Goal: Task Accomplishment & Management: Use online tool/utility

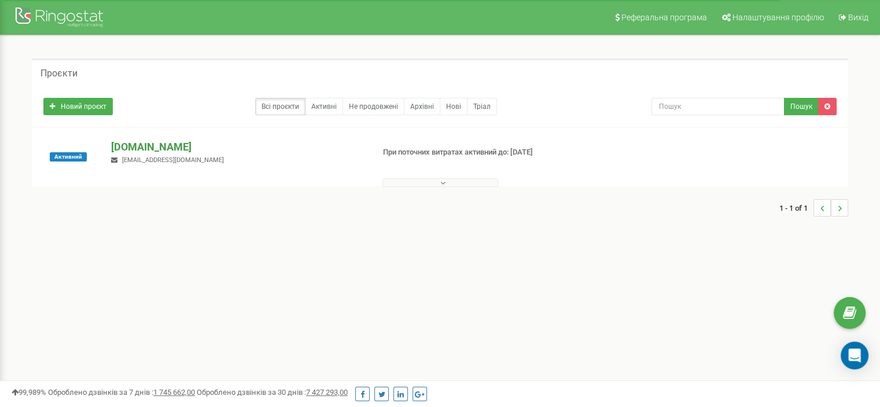
click at [150, 151] on p "[DOMAIN_NAME]" at bounding box center [237, 146] width 253 height 15
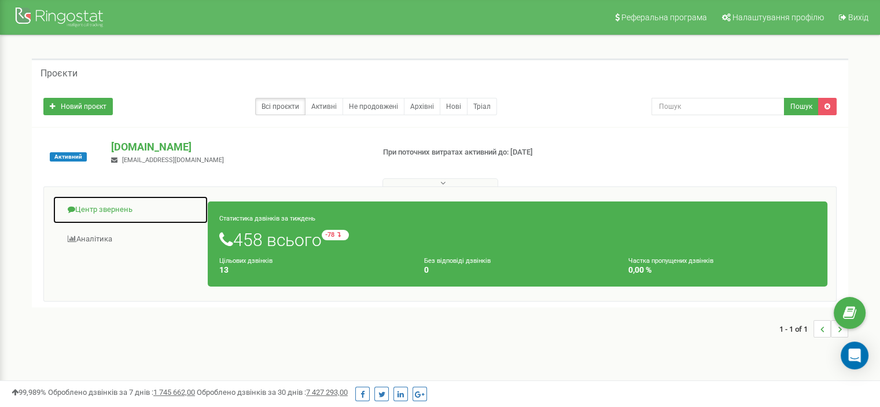
click at [108, 205] on link "Центр звернень" at bounding box center [131, 210] width 156 height 28
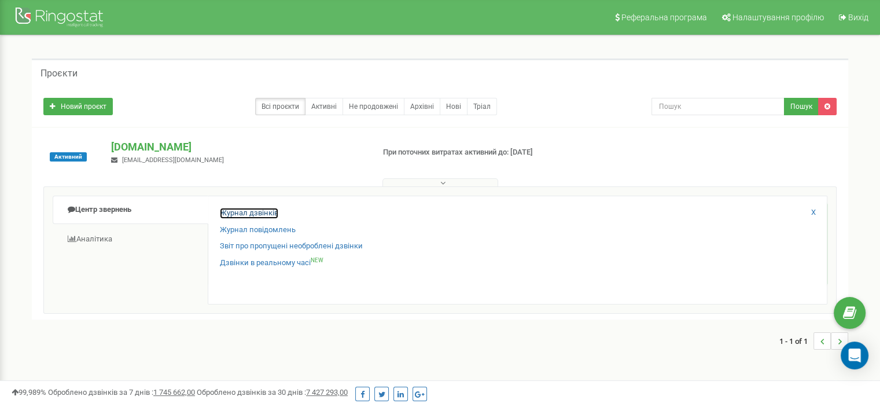
click at [236, 216] on link "Журнал дзвінків" at bounding box center [249, 213] width 58 height 11
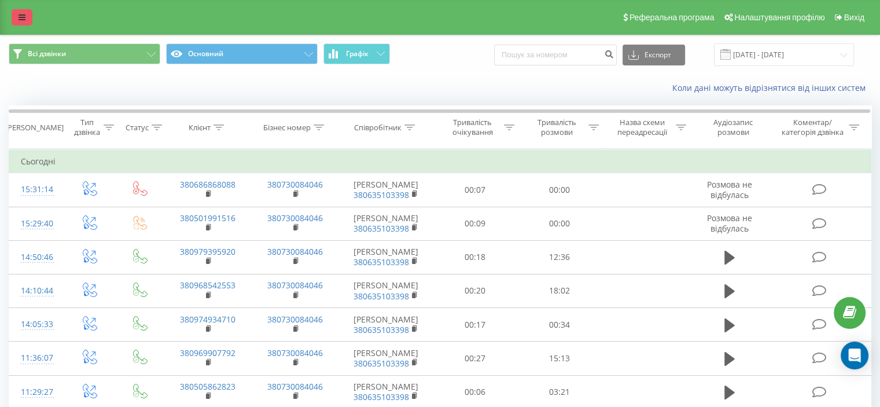
click at [29, 17] on link at bounding box center [22, 17] width 21 height 16
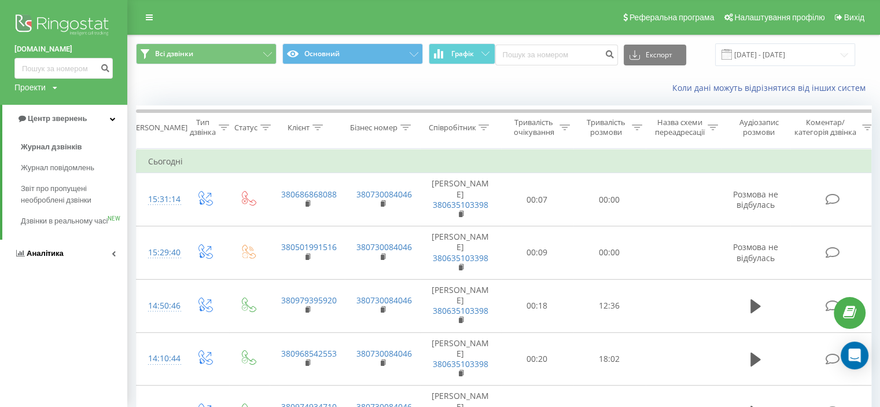
click at [67, 263] on link "Аналiтика" at bounding box center [63, 254] width 127 height 28
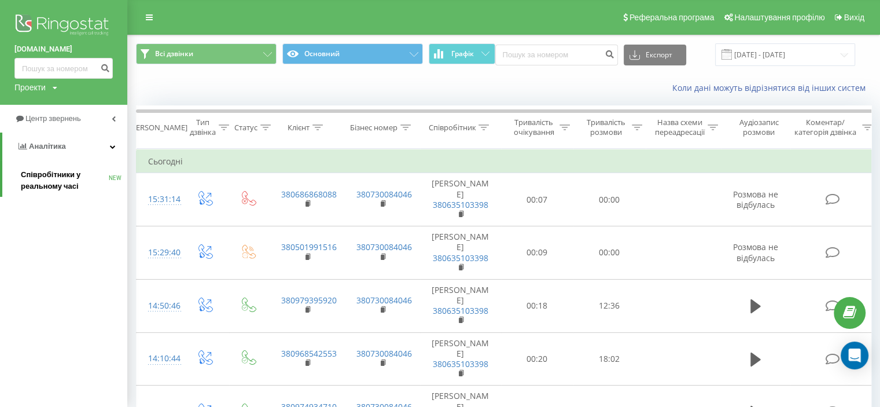
click at [52, 172] on span "Співробітники у реальному часі" at bounding box center [65, 180] width 88 height 23
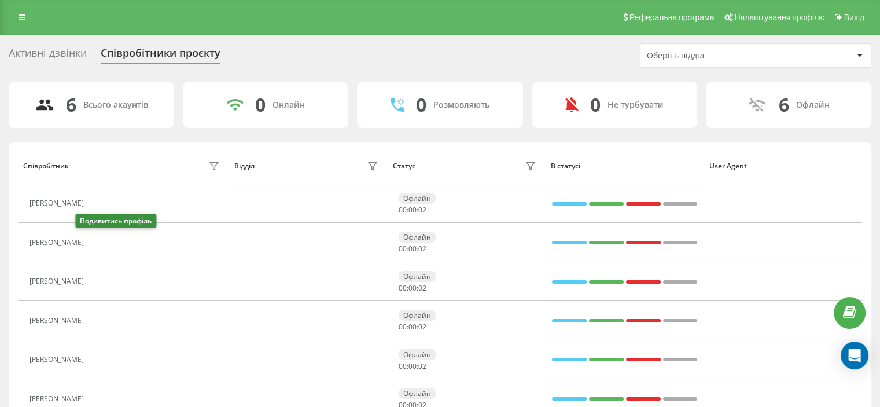
click at [92, 240] on icon at bounding box center [96, 242] width 9 height 9
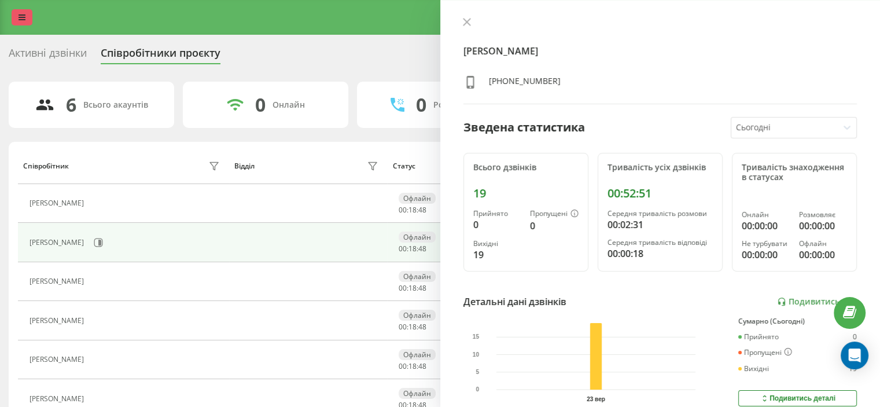
click at [31, 16] on link at bounding box center [22, 17] width 21 height 16
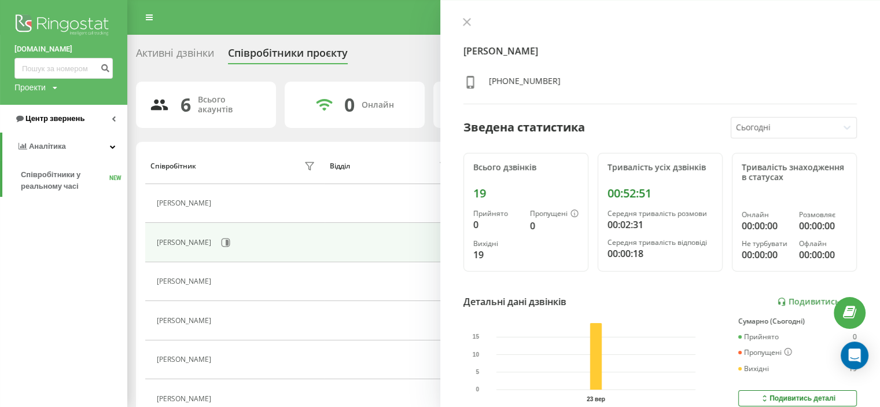
click at [54, 113] on span "Центр звернень" at bounding box center [49, 119] width 70 height 12
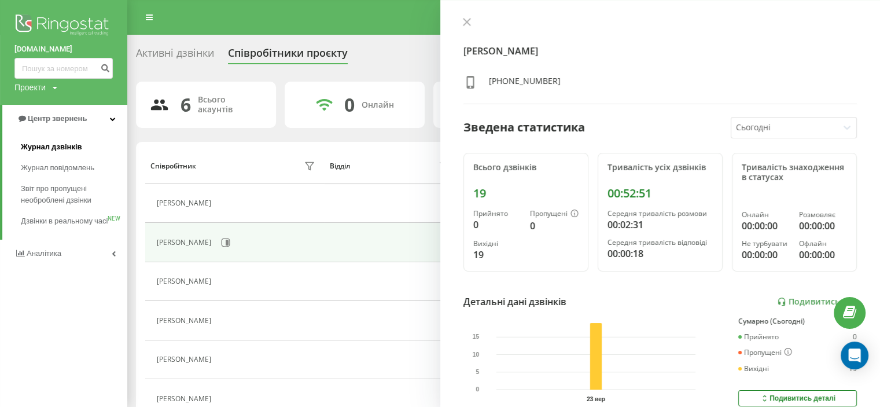
click at [64, 148] on span "Журнал дзвінків" at bounding box center [51, 147] width 61 height 12
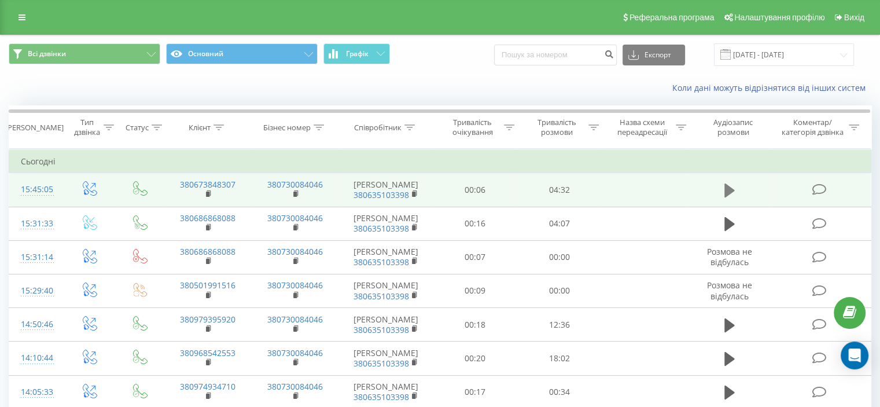
click at [729, 191] on icon at bounding box center [730, 190] width 10 height 14
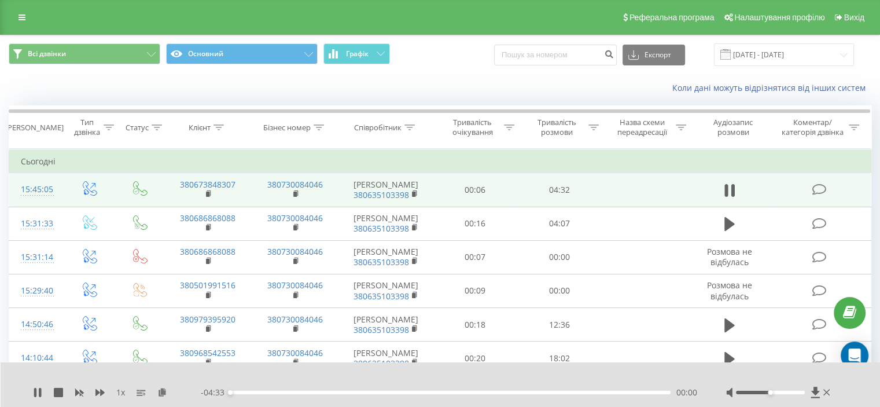
drag, startPoint x: 771, startPoint y: 396, endPoint x: 788, endPoint y: 387, distance: 19.4
click at [804, 392] on div at bounding box center [779, 393] width 107 height 12
drag, startPoint x: 773, startPoint y: 393, endPoint x: 809, endPoint y: 393, distance: 35.9
click at [809, 393] on div at bounding box center [779, 393] width 107 height 12
click at [35, 394] on icon at bounding box center [35, 392] width 2 height 9
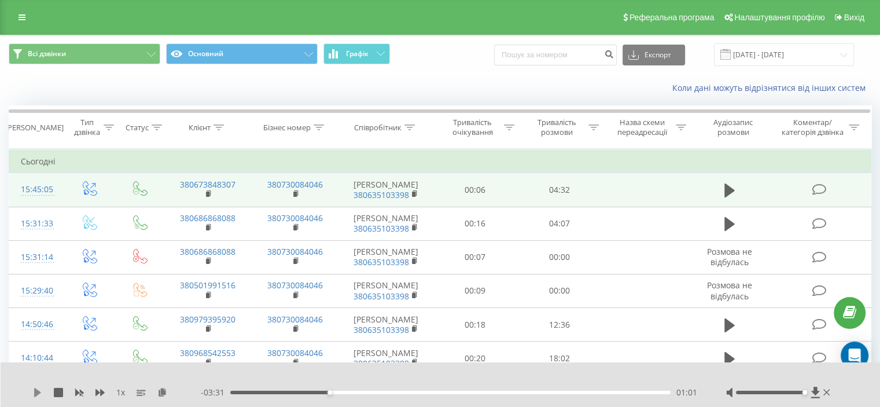
click at [36, 390] on icon at bounding box center [37, 392] width 7 height 9
drag, startPoint x: 336, startPoint y: 391, endPoint x: 331, endPoint y: 391, distance: 5.8
click at [331, 391] on div "01:02" at bounding box center [331, 392] width 5 height 5
drag, startPoint x: 337, startPoint y: 392, endPoint x: 327, endPoint y: 392, distance: 9.8
click at [327, 392] on div "01:02" at bounding box center [450, 392] width 440 height 3
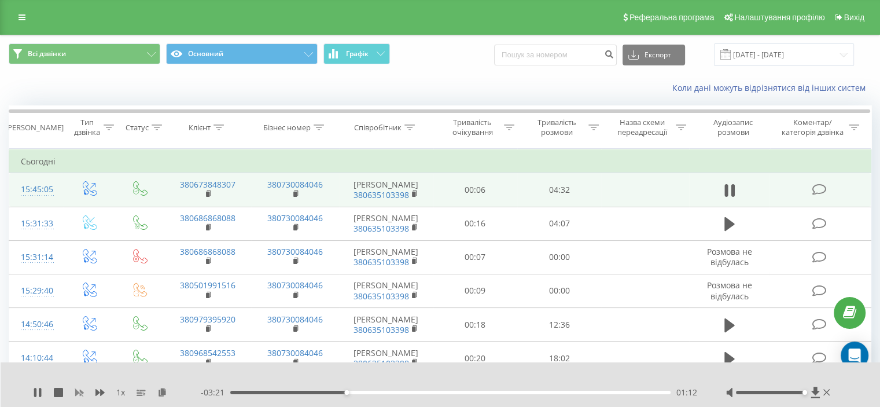
drag, startPoint x: 38, startPoint y: 386, endPoint x: 83, endPoint y: 390, distance: 45.9
click at [38, 386] on div "1 x - 03:21 01:12 01:12" at bounding box center [441, 384] width 880 height 45
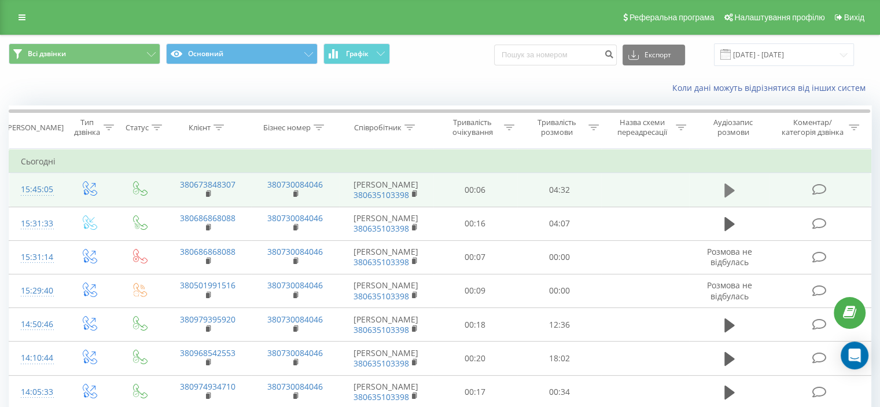
click at [729, 192] on icon at bounding box center [730, 190] width 10 height 14
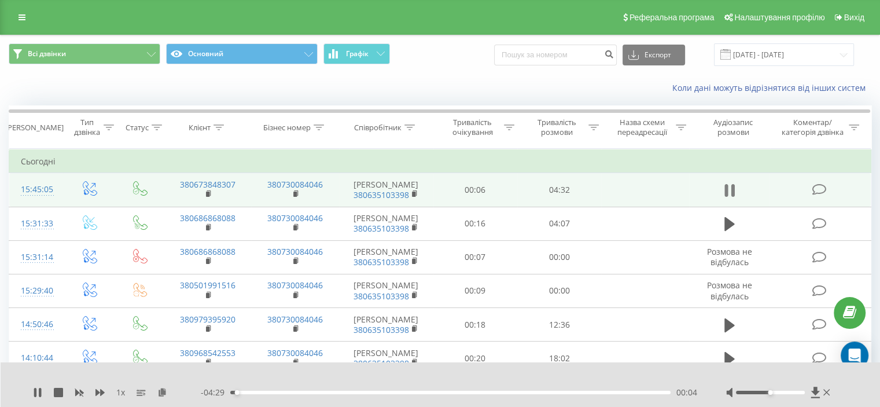
click at [737, 185] on button at bounding box center [729, 190] width 17 height 17
click at [731, 187] on icon at bounding box center [730, 190] width 10 height 14
drag, startPoint x: 770, startPoint y: 393, endPoint x: 803, endPoint y: 387, distance: 33.5
click at [803, 389] on div at bounding box center [779, 393] width 107 height 12
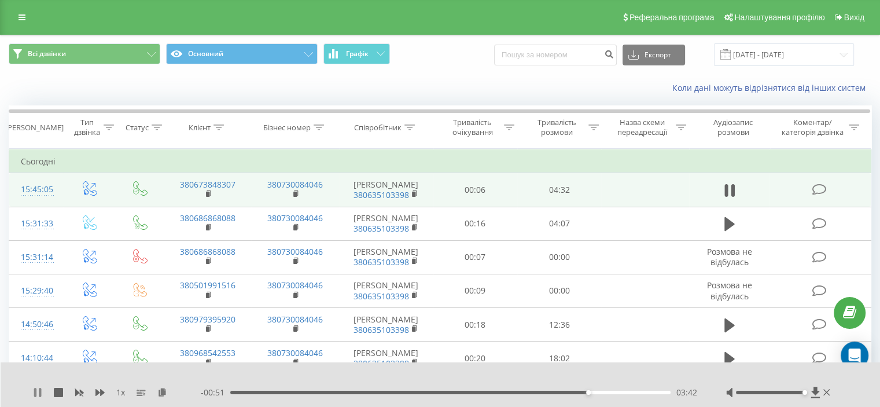
click at [36, 393] on icon at bounding box center [35, 392] width 2 height 9
click at [34, 394] on icon at bounding box center [37, 392] width 7 height 9
click at [37, 395] on icon at bounding box center [37, 392] width 9 height 9
click at [32, 392] on div "1 x - 00:49 03:43 03:43" at bounding box center [441, 384] width 880 height 45
click at [38, 388] on icon at bounding box center [37, 392] width 9 height 9
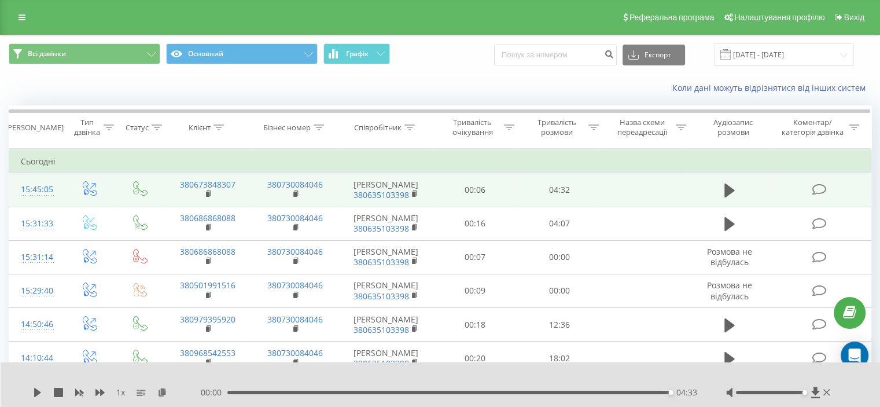
click at [18, 17] on link at bounding box center [22, 17] width 21 height 16
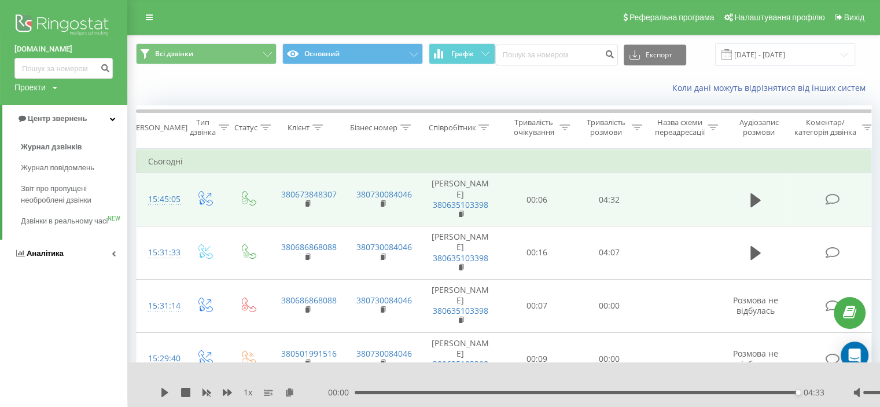
click at [37, 267] on link "Аналiтика" at bounding box center [63, 254] width 127 height 28
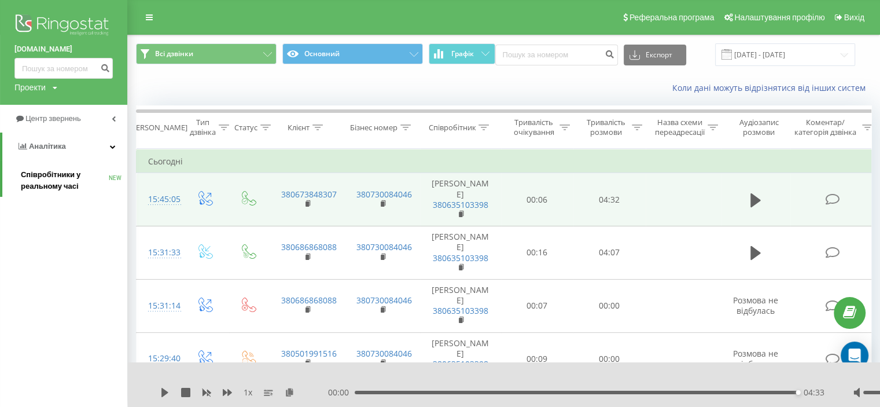
click at [58, 182] on span "Співробітники у реальному часі" at bounding box center [65, 180] width 88 height 23
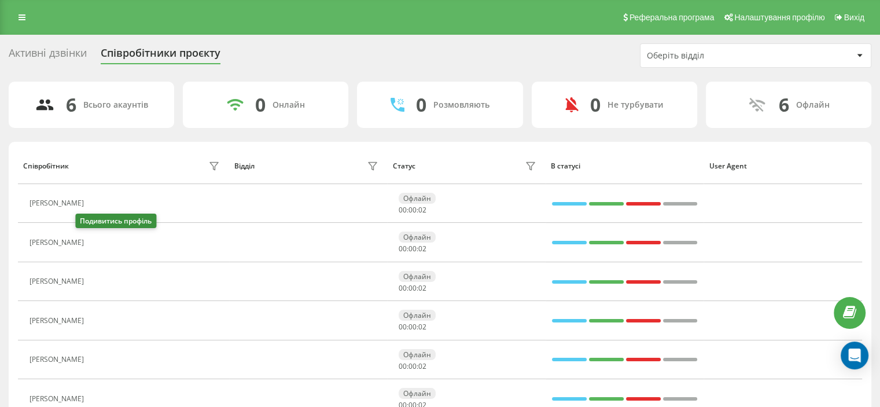
click at [92, 240] on icon at bounding box center [96, 242] width 9 height 9
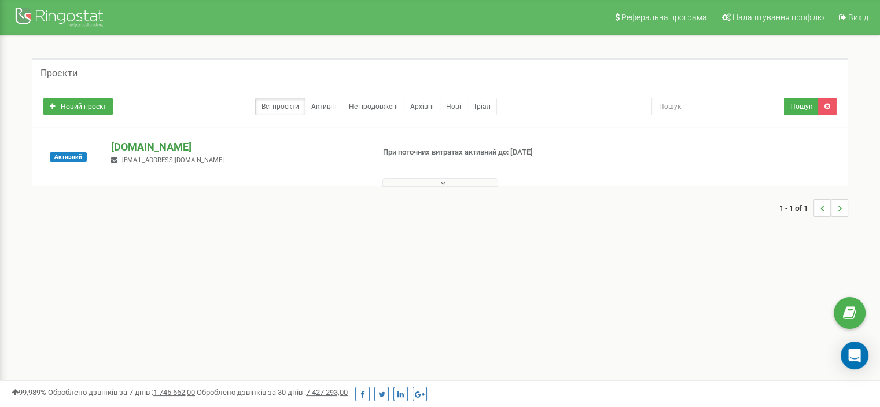
click at [141, 141] on p "[DOMAIN_NAME]" at bounding box center [237, 146] width 253 height 15
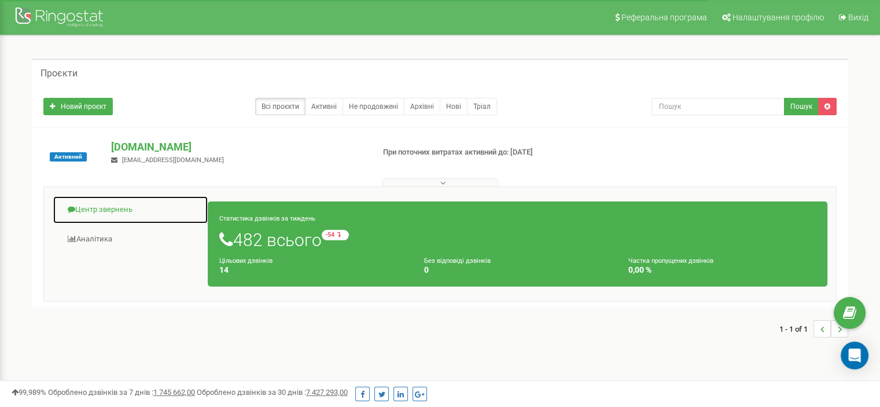
click at [104, 208] on link "Центр звернень" at bounding box center [131, 210] width 156 height 28
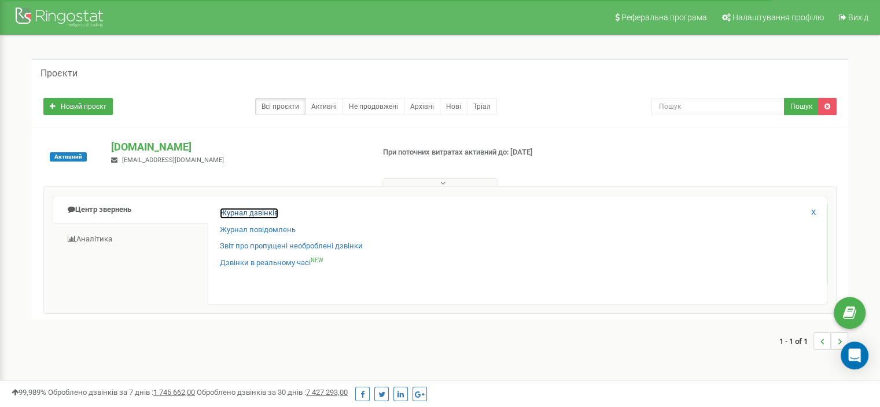
click at [238, 214] on link "Журнал дзвінків" at bounding box center [249, 213] width 58 height 11
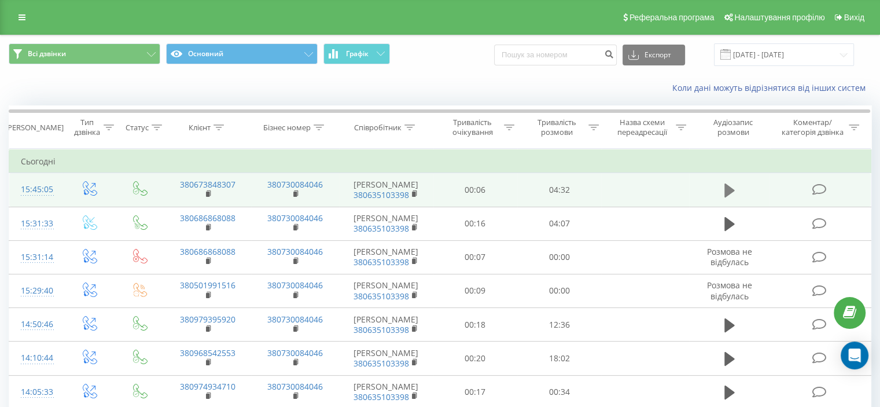
click at [721, 192] on button at bounding box center [729, 190] width 17 height 17
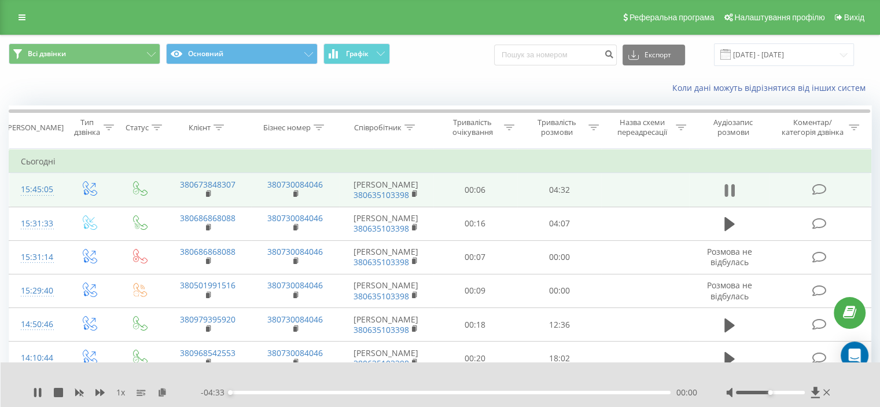
click at [734, 188] on icon at bounding box center [732, 190] width 3 height 13
click at [813, 391] on icon at bounding box center [815, 392] width 9 height 11
click at [32, 18] on link at bounding box center [22, 17] width 21 height 16
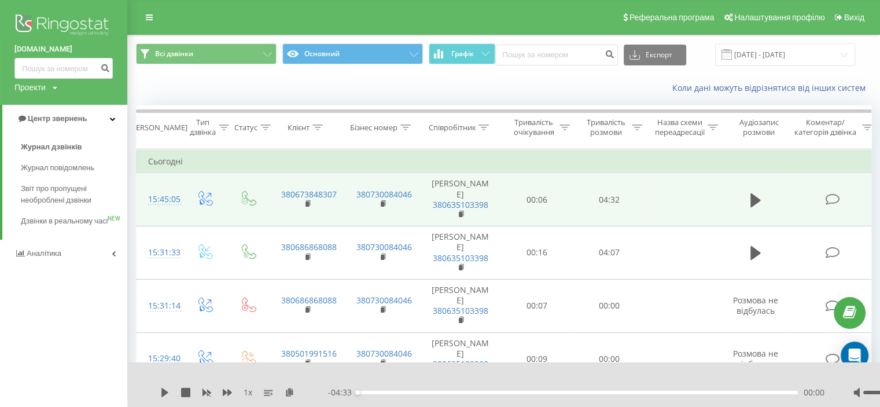
click at [61, 258] on span "Аналiтика" at bounding box center [44, 253] width 35 height 9
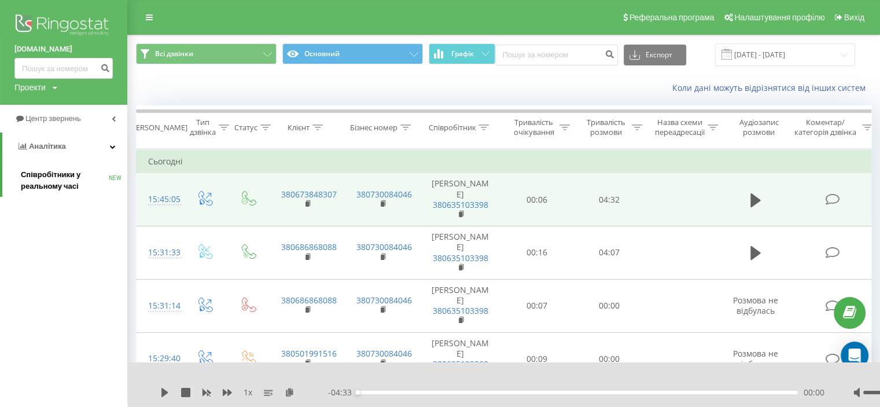
click at [67, 188] on span "Співробітники у реальному часі" at bounding box center [65, 180] width 88 height 23
